Goal: Ask a question

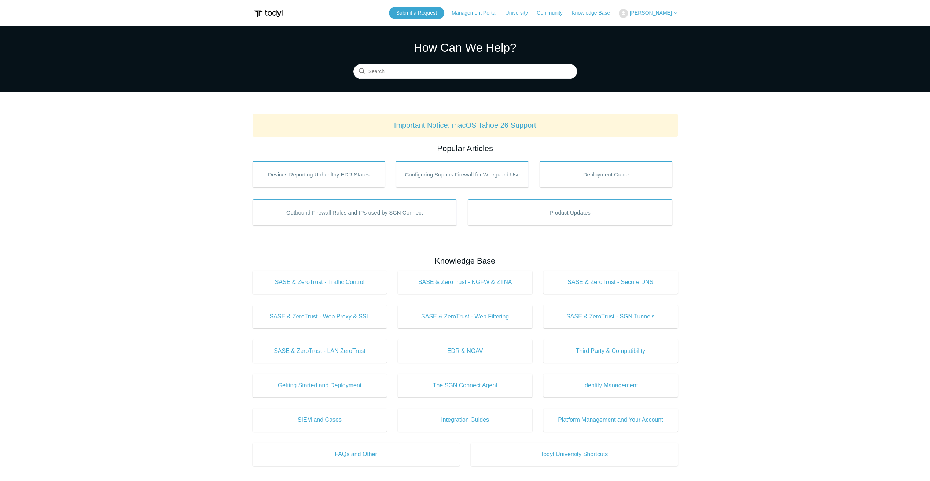
click at [650, 13] on span "[PERSON_NAME]" at bounding box center [650, 13] width 42 height 6
click at [646, 26] on link "My Support Requests" at bounding box center [654, 28] width 71 height 13
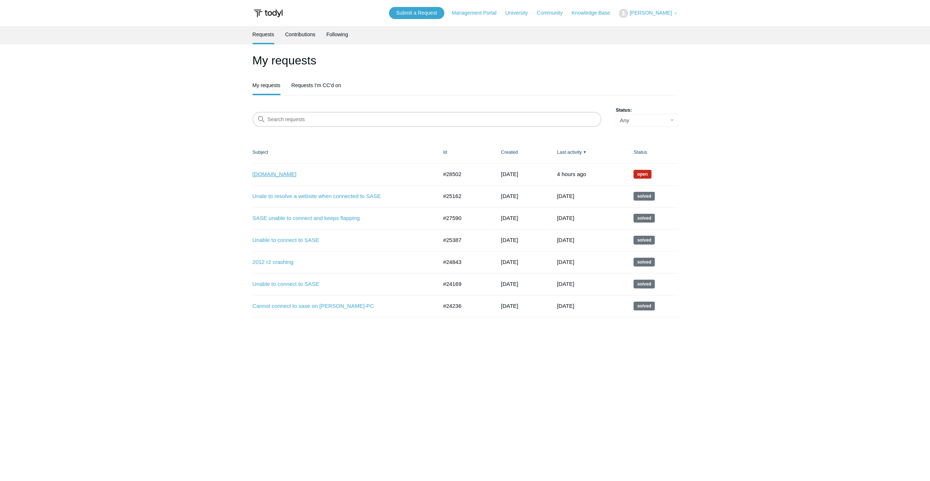
click at [279, 175] on link "www.loopnet.com" at bounding box center [339, 174] width 174 height 8
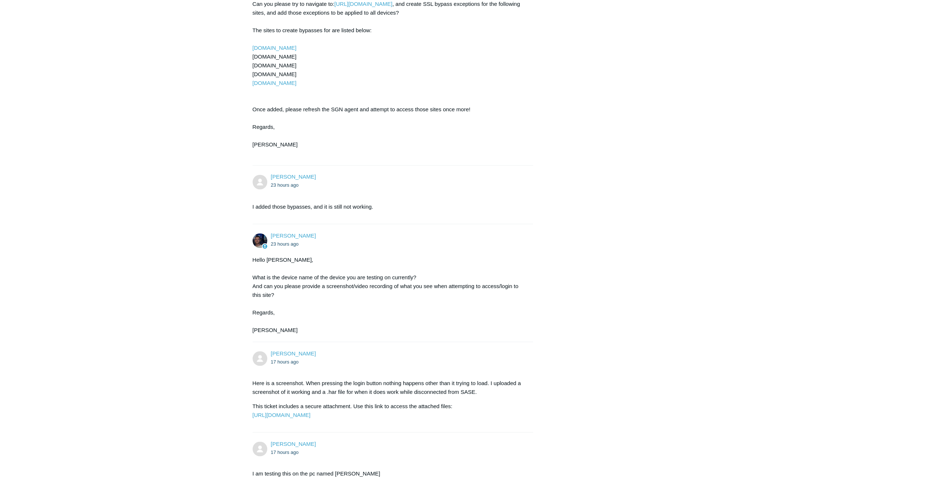
scroll to position [1338, 0]
